Goal: Information Seeking & Learning: Check status

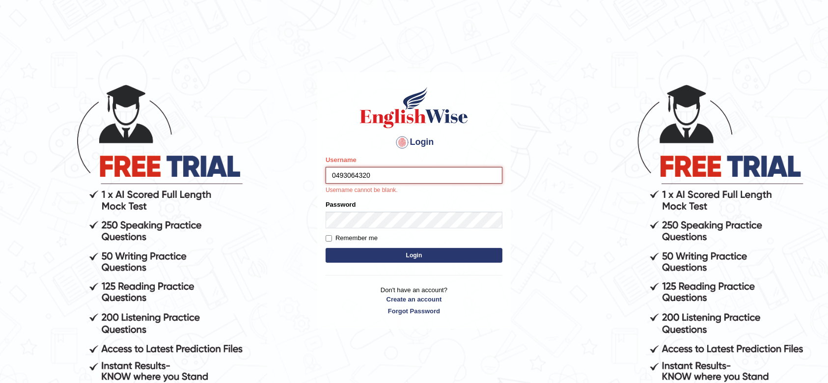
type input "0493064320"
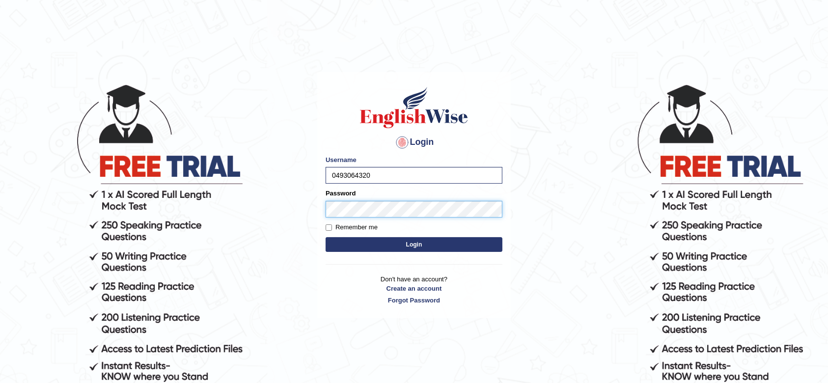
click at [326, 237] on button "Login" at bounding box center [414, 244] width 177 height 15
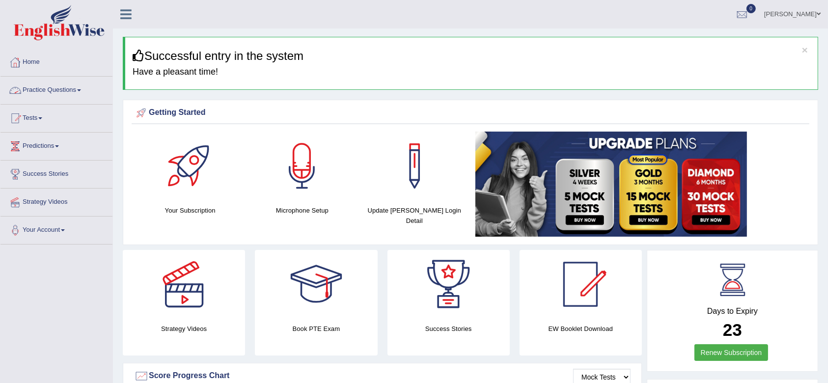
click at [61, 92] on link "Practice Questions" at bounding box center [56, 89] width 112 height 25
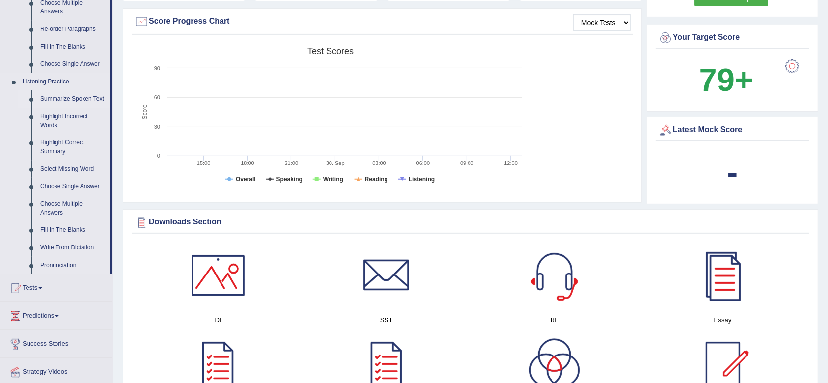
scroll to position [415, 0]
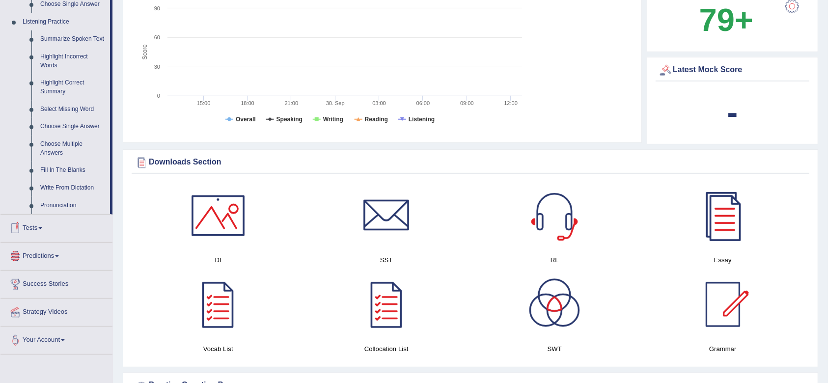
click at [37, 231] on link "Tests" at bounding box center [56, 227] width 112 height 25
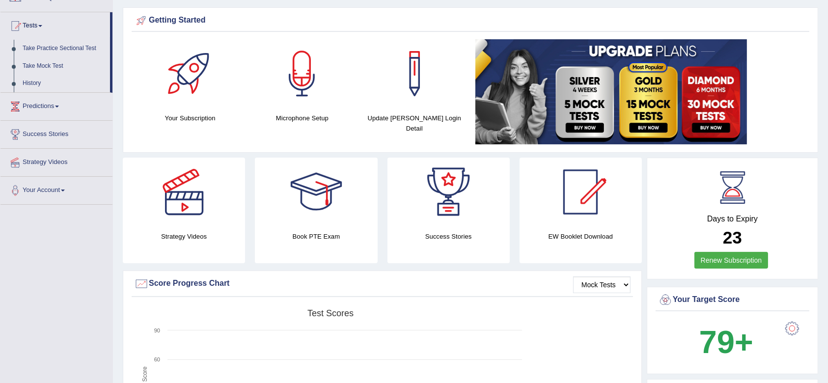
scroll to position [90, 0]
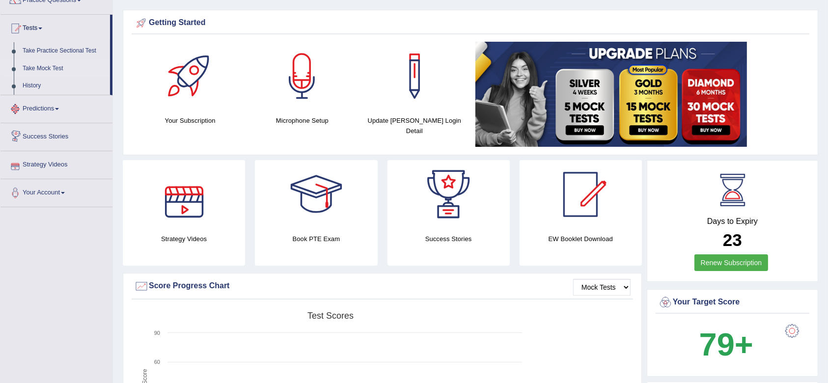
click at [50, 65] on link "Take Mock Test" at bounding box center [64, 69] width 92 height 18
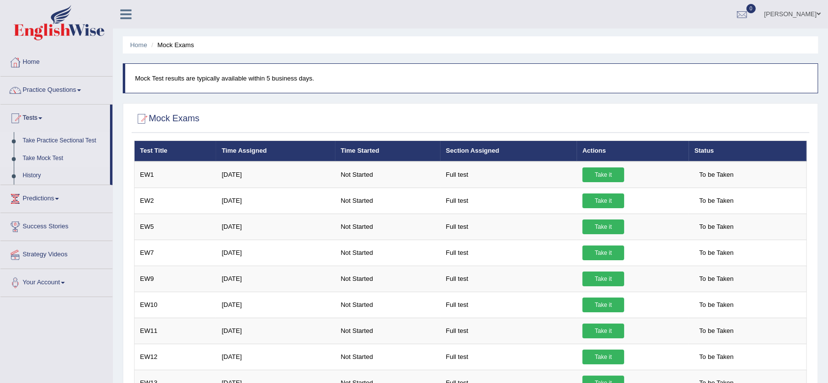
click at [51, 137] on link "Take Practice Sectional Test" at bounding box center [64, 141] width 92 height 18
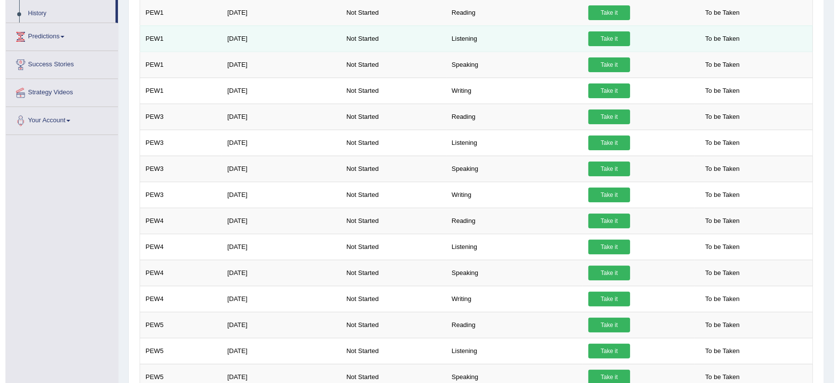
scroll to position [103, 0]
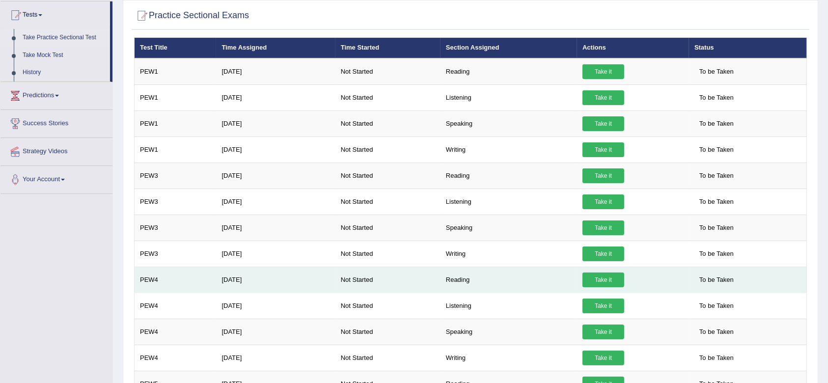
click at [528, 273] on td "Reading" at bounding box center [509, 280] width 137 height 26
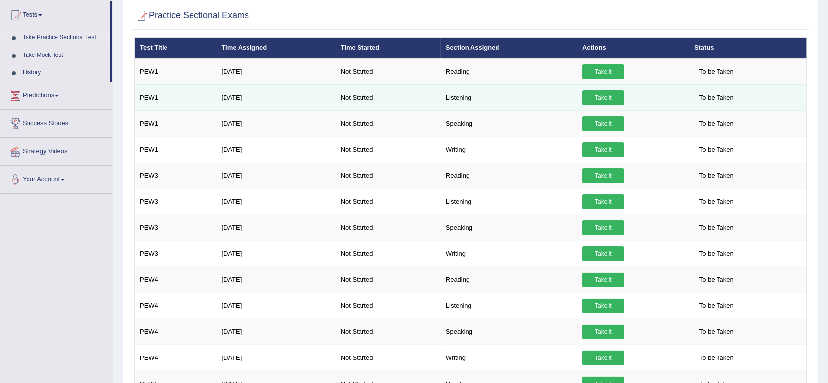
click at [621, 97] on link "Take it" at bounding box center [604, 97] width 42 height 15
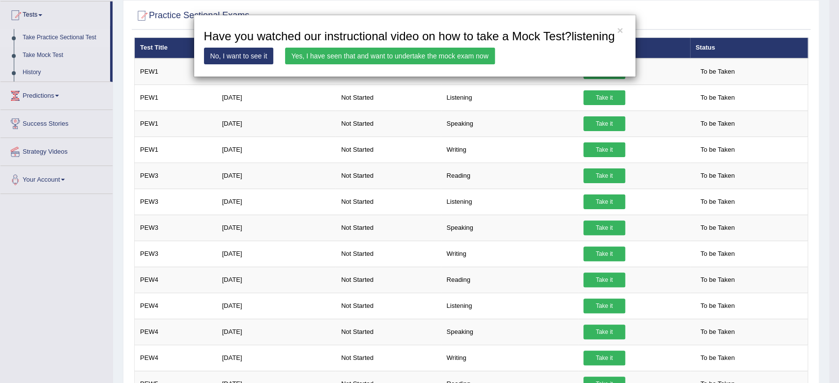
click at [305, 52] on link "Yes, I have seen that and want to undertake the mock exam now" at bounding box center [390, 56] width 210 height 17
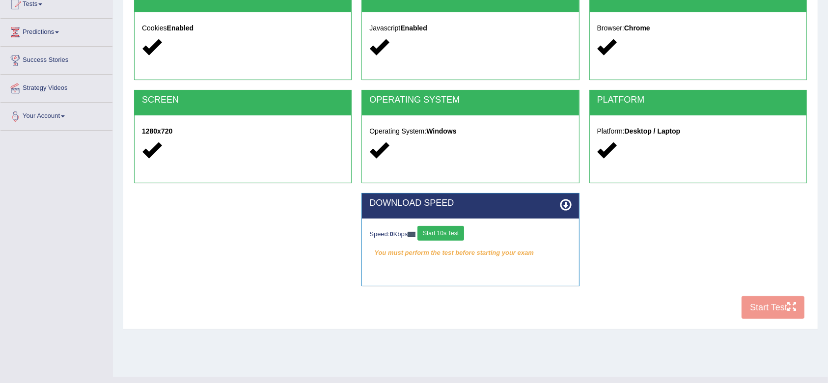
scroll to position [132, 0]
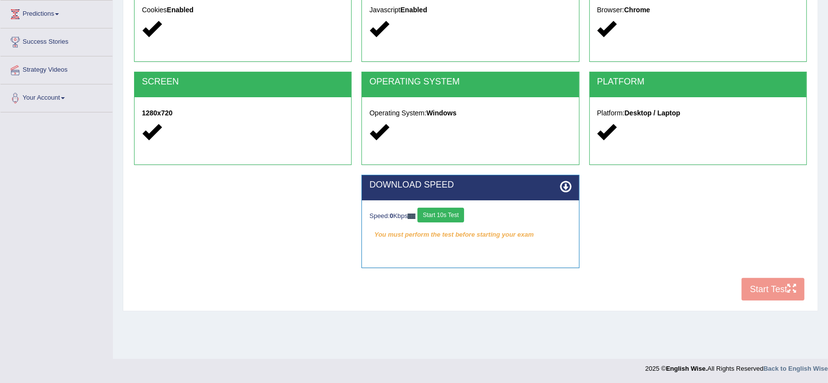
click at [454, 208] on button "Start 10s Test" at bounding box center [441, 215] width 47 height 15
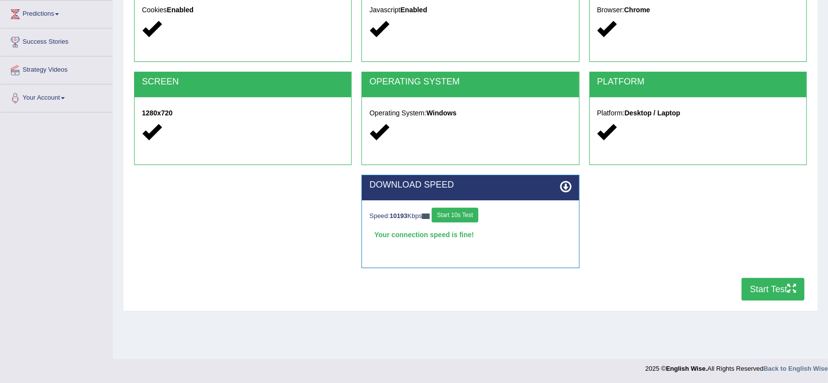
click at [777, 285] on button "Start Test" at bounding box center [773, 289] width 63 height 23
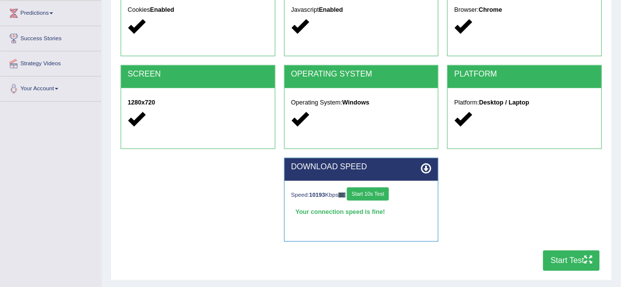
scroll to position [132, 0]
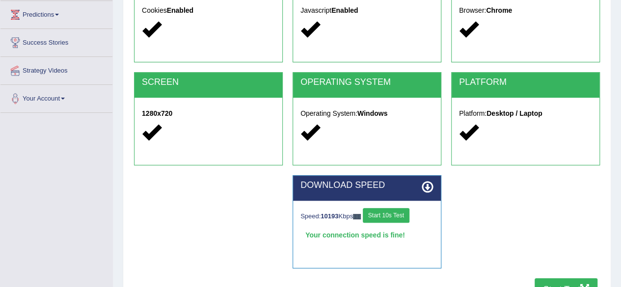
drag, startPoint x: 811, startPoint y: 0, endPoint x: 246, endPoint y: 269, distance: 626.0
click at [246, 269] on div "DOWNLOAD SPEED Speed: 10193 Kbps Start 10s Test Your connection speed is fine! …" at bounding box center [367, 226] width 476 height 103
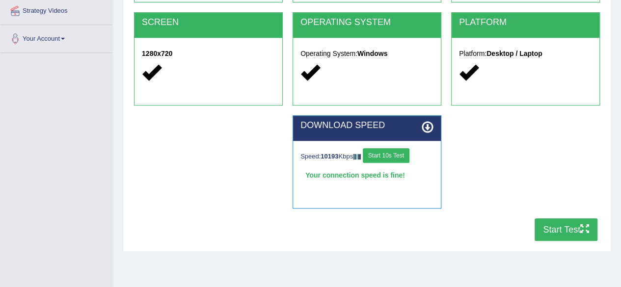
click at [561, 229] on button "Start Test" at bounding box center [566, 230] width 63 height 23
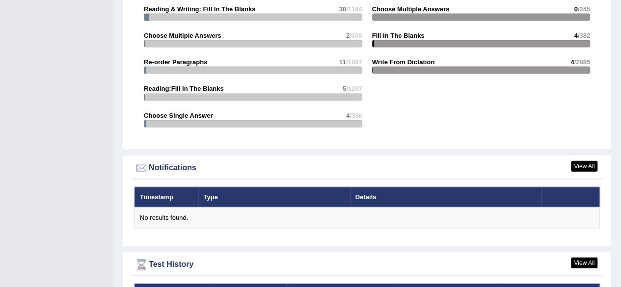
scroll to position [1123, 0]
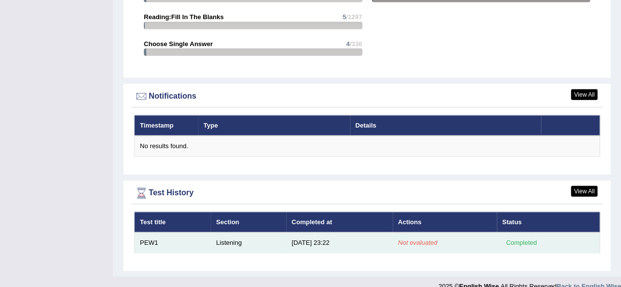
click at [421, 239] on em "Not evaluated" at bounding box center [417, 242] width 39 height 7
click at [524, 238] on div "Completed" at bounding box center [522, 243] width 38 height 10
click at [209, 233] on td "PEW1" at bounding box center [173, 243] width 77 height 21
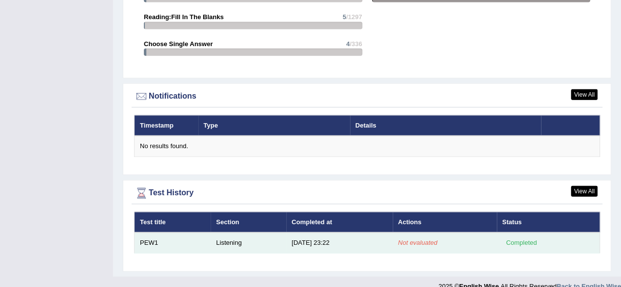
click at [209, 233] on td "PEW1" at bounding box center [173, 243] width 77 height 21
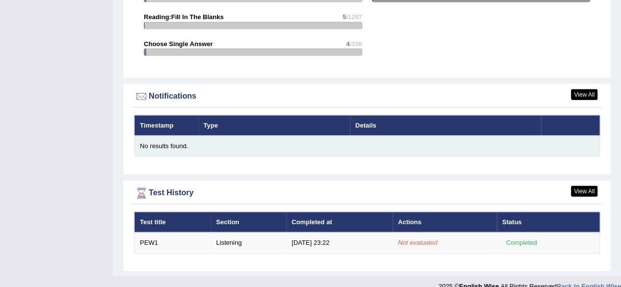
scroll to position [1123, 0]
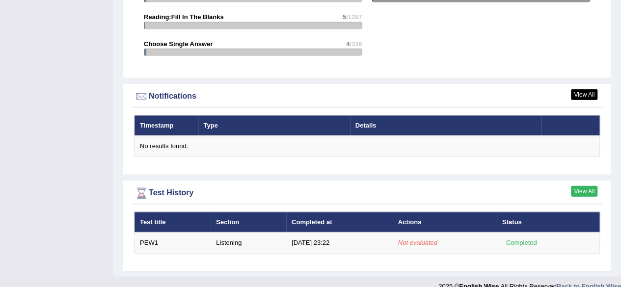
click at [595, 186] on link "View All" at bounding box center [584, 191] width 27 height 11
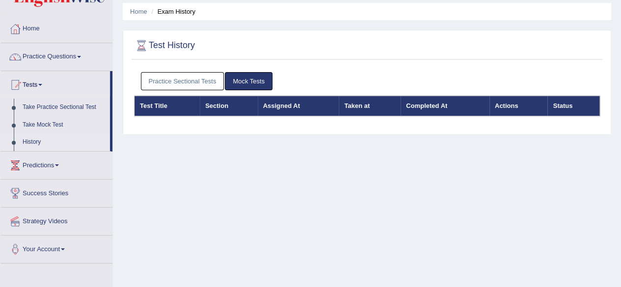
scroll to position [32, 0]
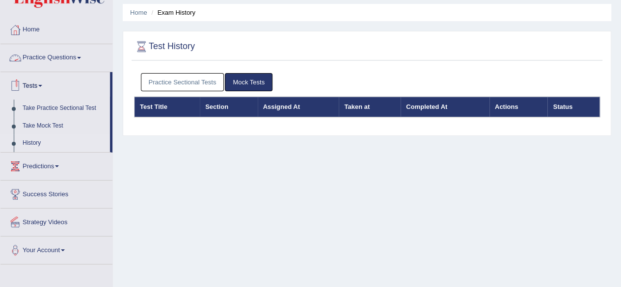
click at [65, 55] on link "Practice Questions" at bounding box center [56, 56] width 112 height 25
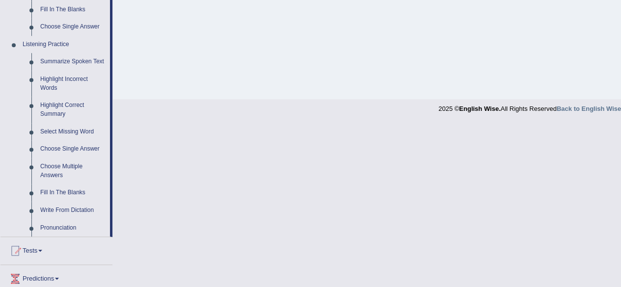
scroll to position [480, 0]
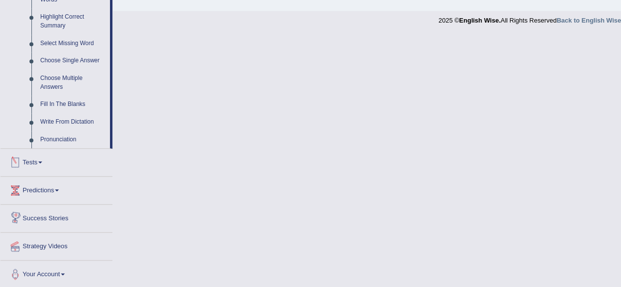
click at [43, 160] on link "Tests" at bounding box center [56, 161] width 112 height 25
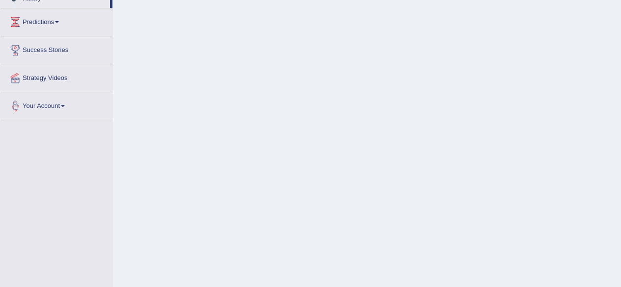
scroll to position [112, 0]
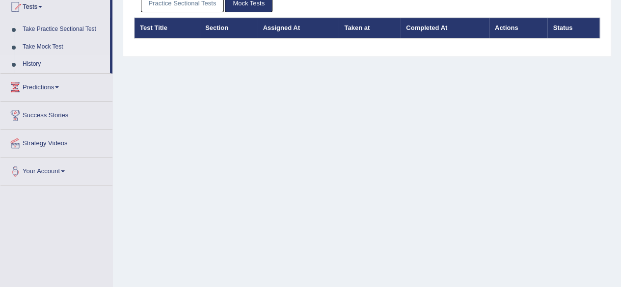
click at [28, 58] on link "History" at bounding box center [64, 65] width 92 height 18
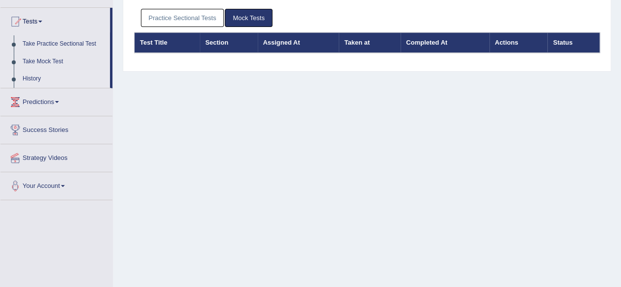
scroll to position [80, 0]
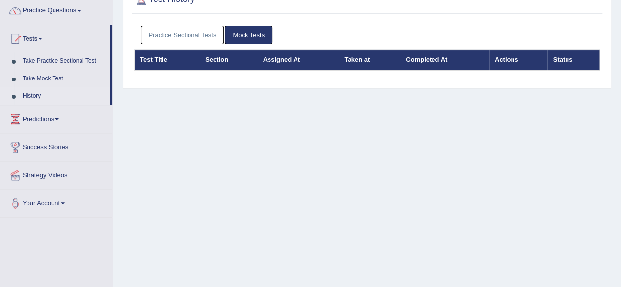
click at [197, 33] on link "Practice Sectional Tests" at bounding box center [183, 35] width 84 height 18
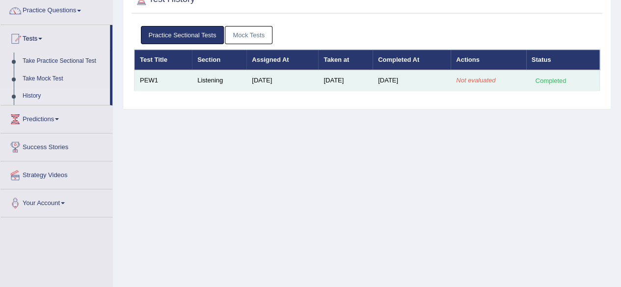
click at [212, 73] on td "Listening" at bounding box center [219, 80] width 55 height 21
click at [474, 73] on td "Not evaluated" at bounding box center [488, 80] width 75 height 21
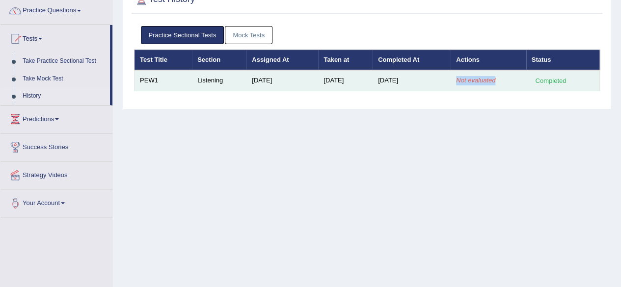
click at [474, 73] on td "Not evaluated" at bounding box center [488, 80] width 75 height 21
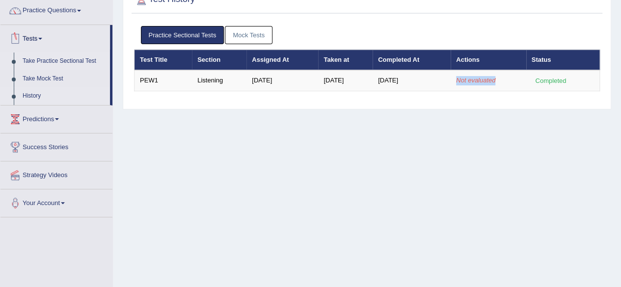
click at [33, 60] on link "Take Practice Sectional Test" at bounding box center [64, 62] width 92 height 18
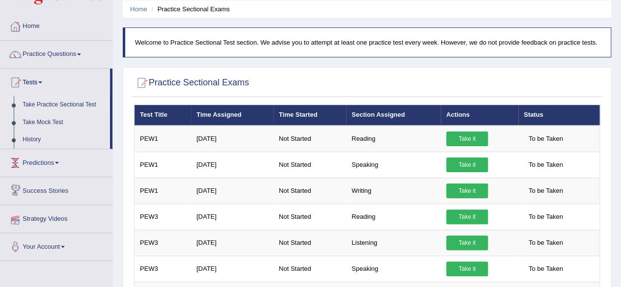
scroll to position [36, 0]
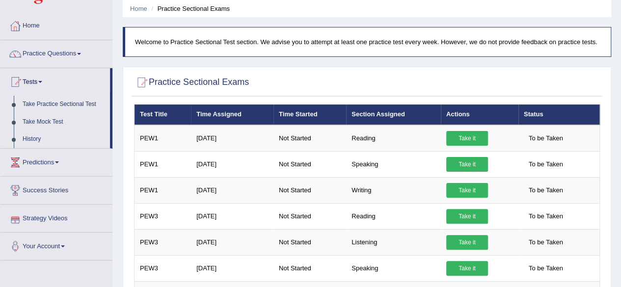
click at [47, 156] on link "Predictions" at bounding box center [56, 161] width 112 height 25
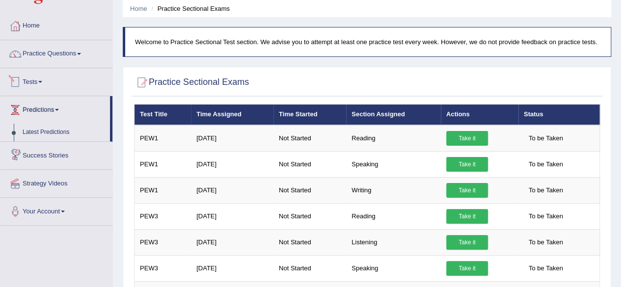
click at [49, 85] on link "Tests" at bounding box center [56, 80] width 112 height 25
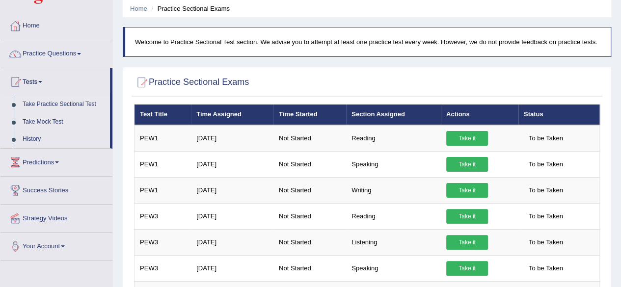
click at [38, 118] on link "Take Mock Test" at bounding box center [64, 122] width 92 height 18
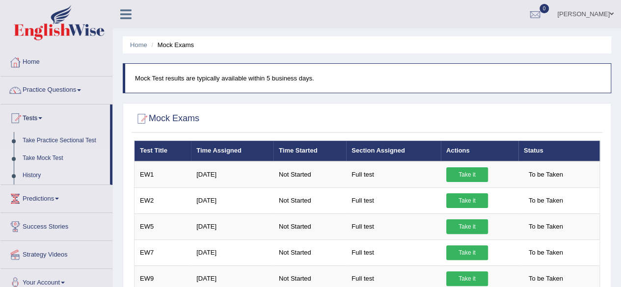
click at [29, 171] on link "History" at bounding box center [64, 176] width 92 height 18
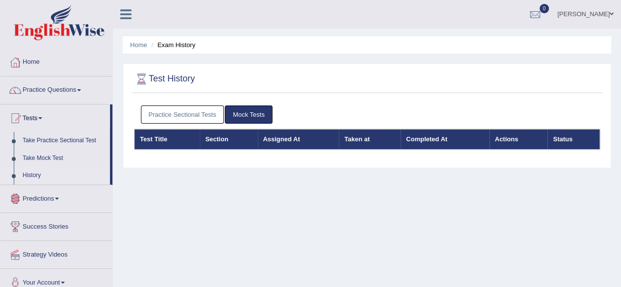
click at [253, 112] on link "Mock Tests" at bounding box center [249, 115] width 48 height 18
click at [189, 113] on link "Practice Sectional Tests" at bounding box center [183, 115] width 84 height 18
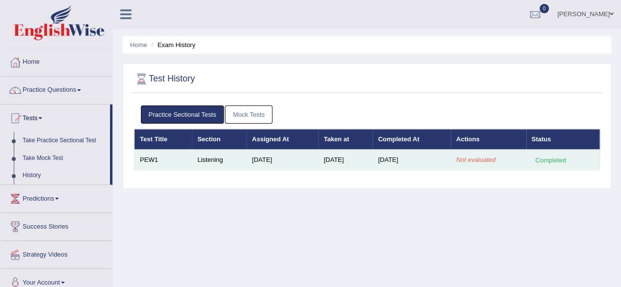
click at [232, 163] on td "Listening" at bounding box center [219, 160] width 55 height 21
